Goal: Task Accomplishment & Management: Manage account settings

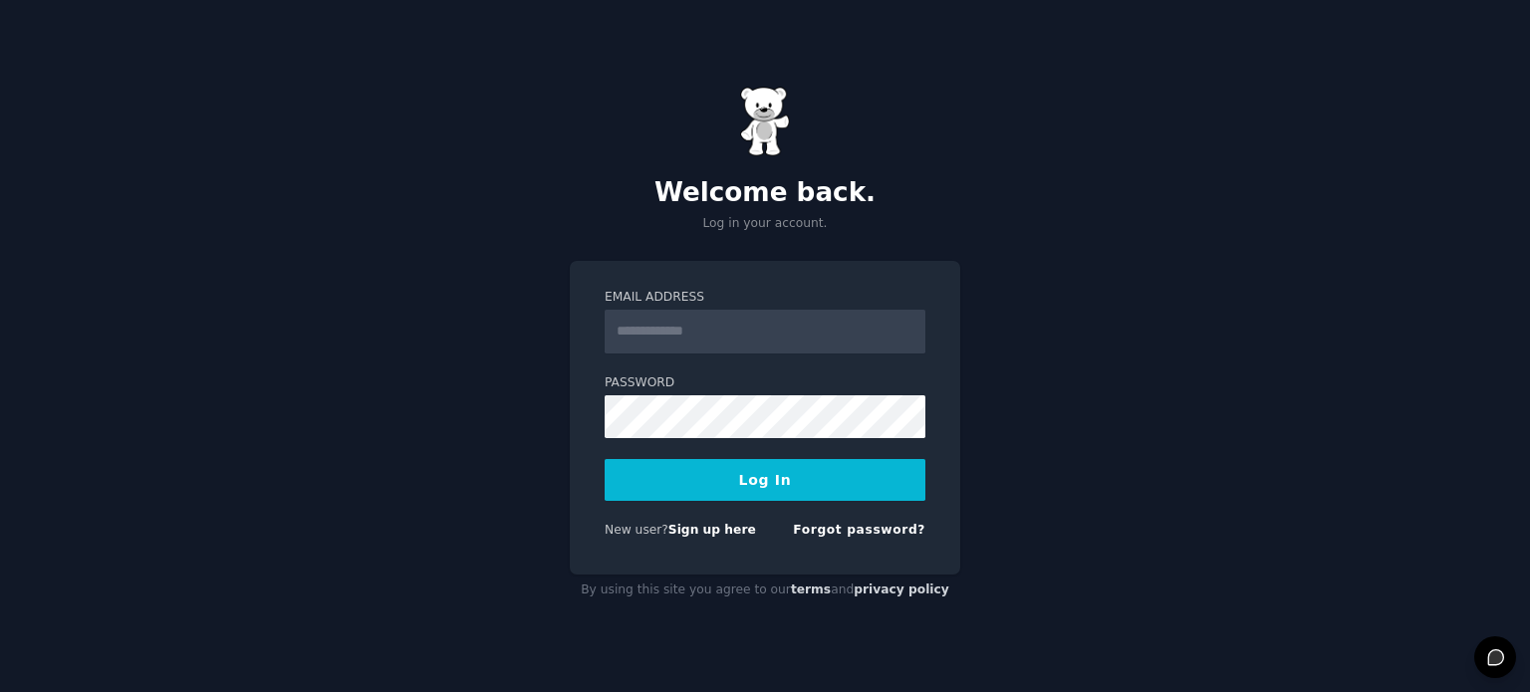
click at [837, 334] on input "Email Address" at bounding box center [765, 332] width 321 height 44
click at [434, 466] on div "Welcome back. Log in your account. Email Address Password Log In New user? Sign…" at bounding box center [765, 346] width 1530 height 692
click at [699, 534] on link "Sign up here" at bounding box center [712, 530] width 88 height 14
drag, startPoint x: 0, startPoint y: 0, endPoint x: 771, endPoint y: 328, distance: 837.9
click at [771, 328] on input "Email Address" at bounding box center [765, 332] width 321 height 44
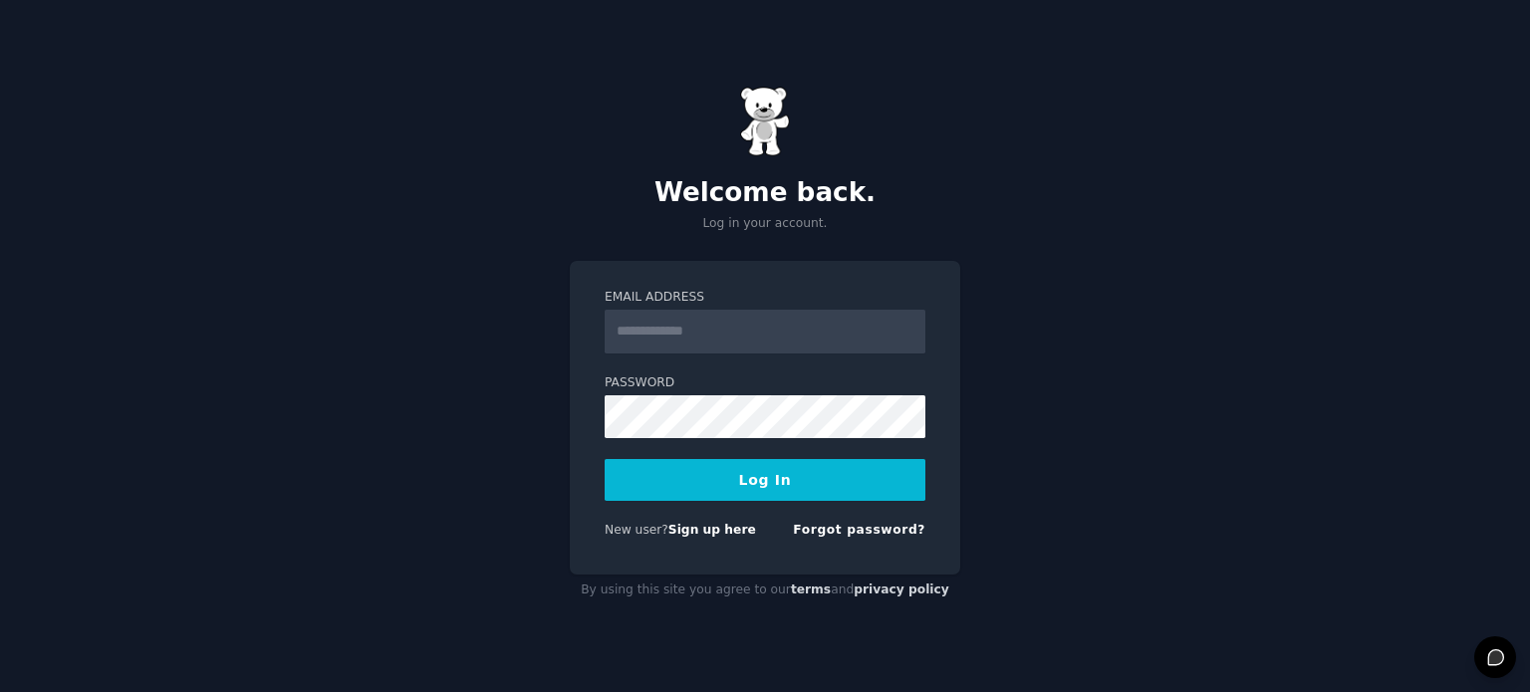
click at [323, 173] on div "Welcome back. Log in your account. Email Address Password Log In New user? Sign…" at bounding box center [765, 346] width 1530 height 692
click at [258, 103] on div "Welcome back. Log in your account. Email Address Password Log In New user? Sign…" at bounding box center [765, 346] width 1530 height 692
